Goal: Task Accomplishment & Management: Use online tool/utility

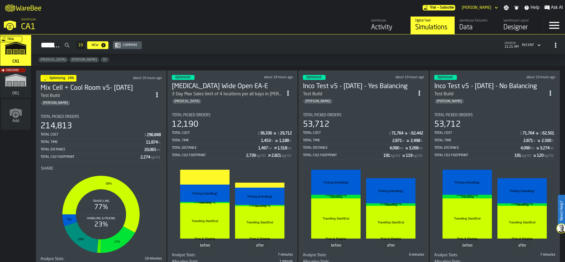
scroll to position [19, 0]
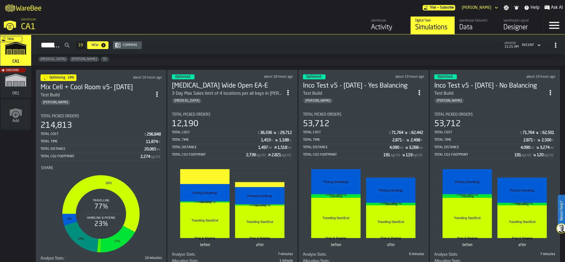
click at [111, 123] on div "214,813" at bounding box center [101, 126] width 121 height 10
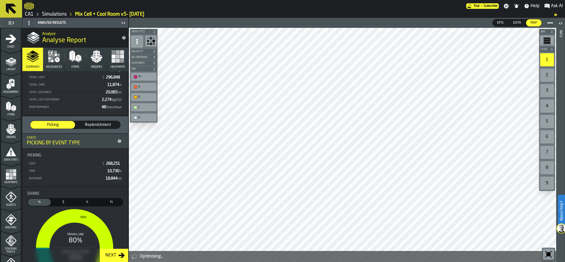
scroll to position [173, 0]
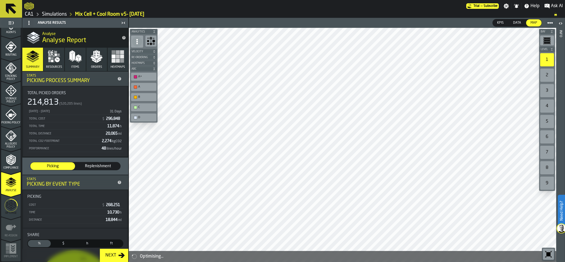
click at [11, 203] on icon "menu Optimise" at bounding box center [10, 206] width 13 height 22
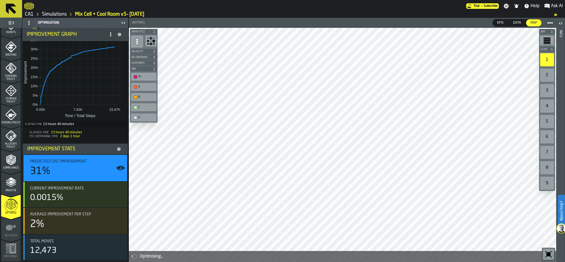
scroll to position [0, 0]
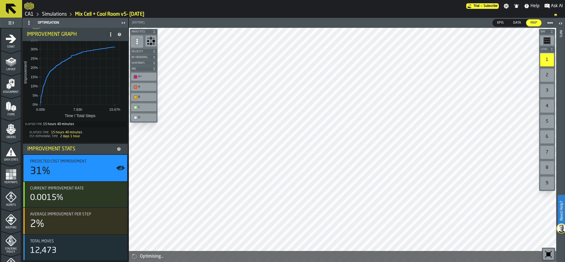
click at [51, 13] on link "Simulations" at bounding box center [54, 14] width 25 height 6
